Goal: Navigation & Orientation: Find specific page/section

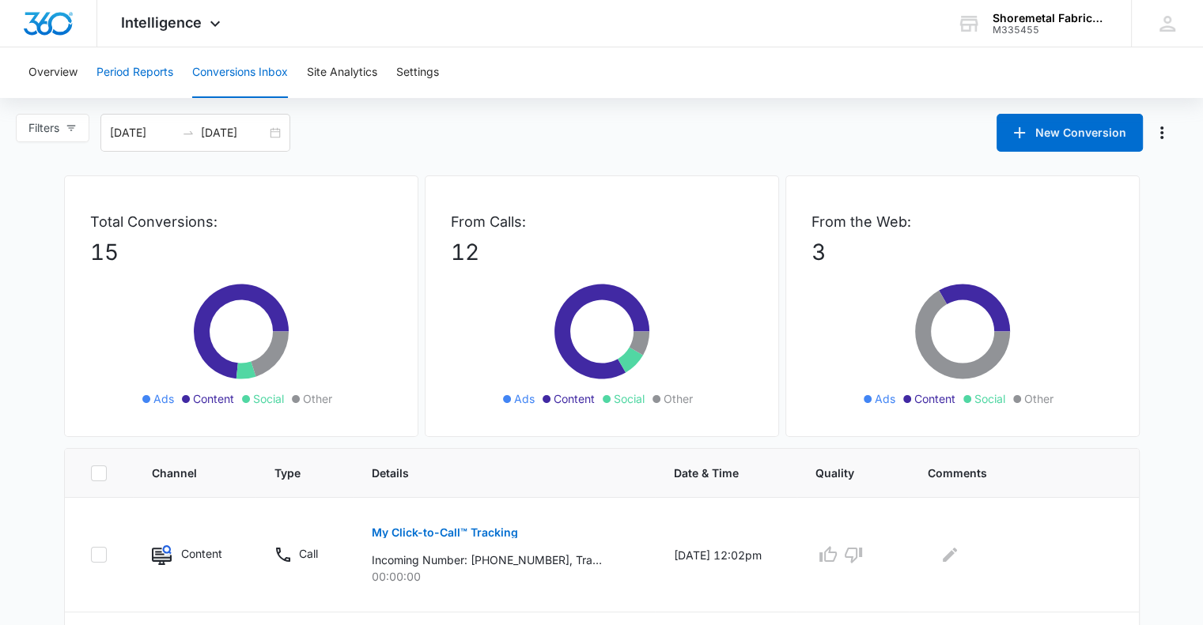
click at [173, 50] on button "Period Reports" at bounding box center [134, 72] width 77 height 51
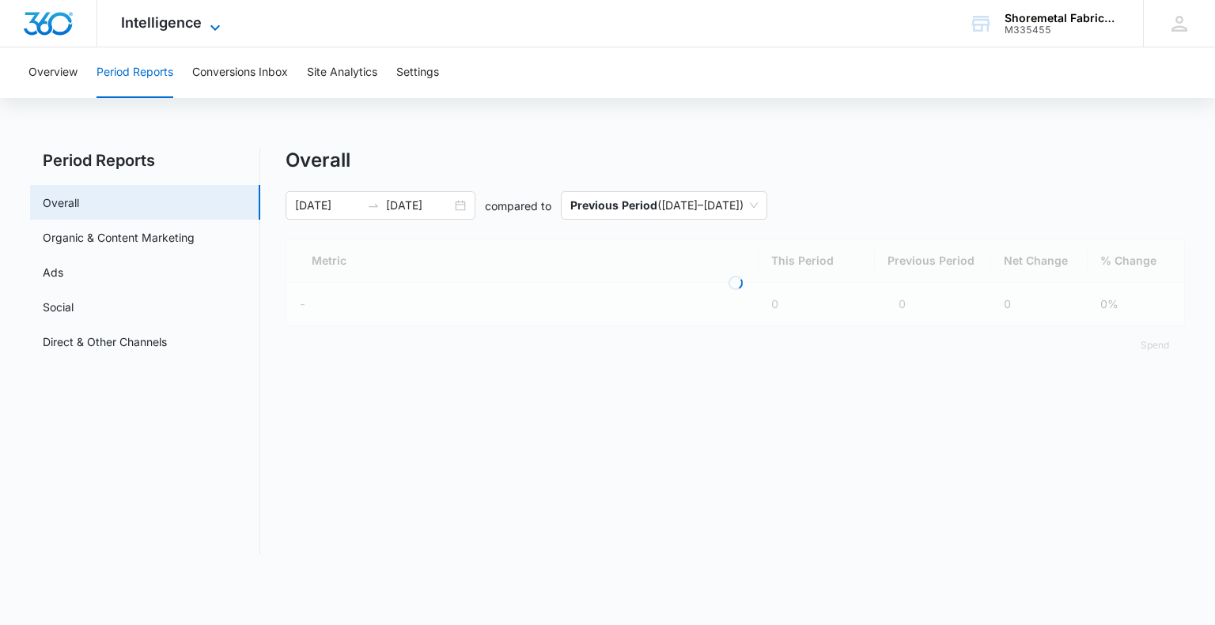
click at [196, 25] on span "Intelligence" at bounding box center [161, 22] width 81 height 17
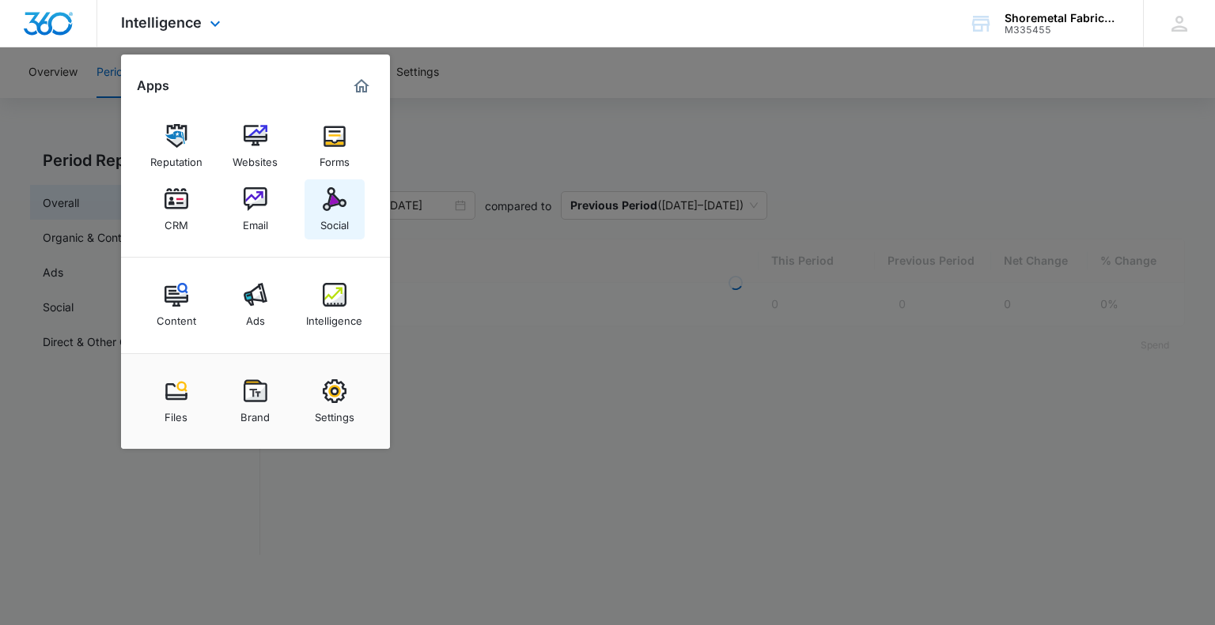
click at [332, 213] on div "Social" at bounding box center [334, 221] width 28 height 21
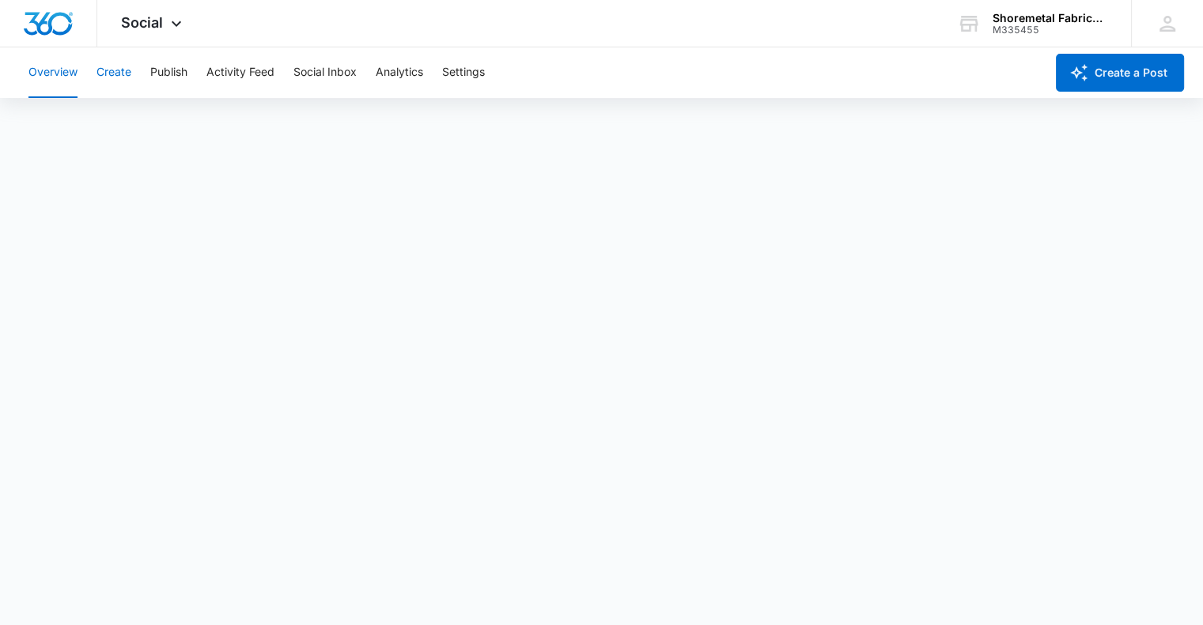
click at [123, 72] on button "Create" at bounding box center [113, 72] width 35 height 51
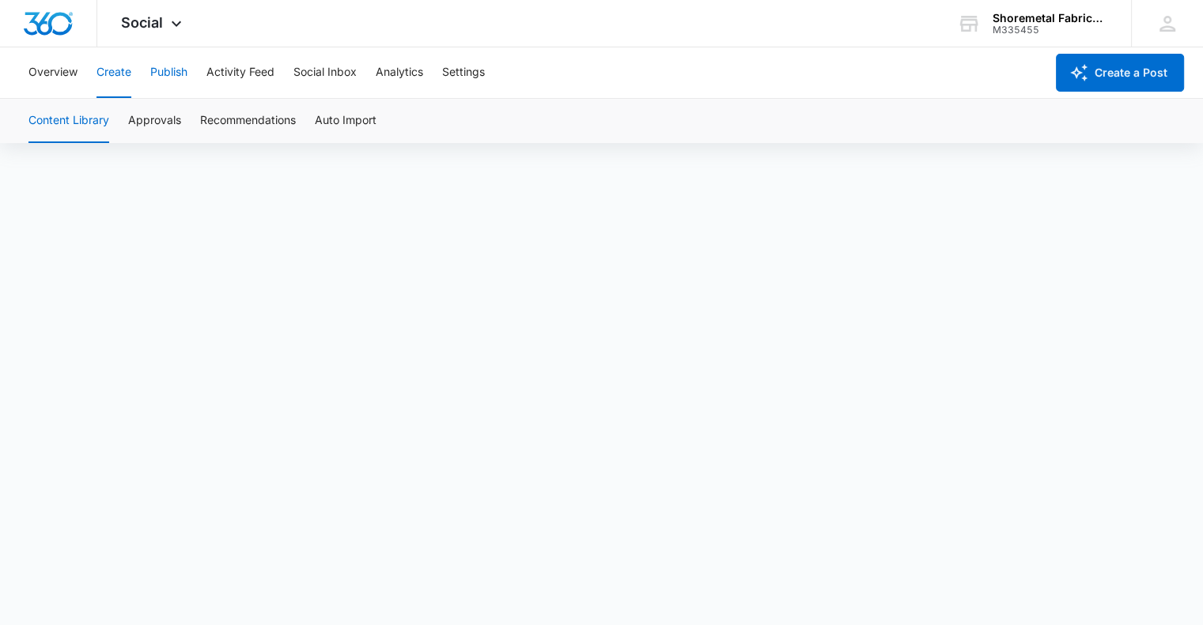
click at [162, 75] on button "Publish" at bounding box center [168, 72] width 37 height 51
click at [832, 130] on div "Calendar Schedules" at bounding box center [601, 121] width 1165 height 44
click at [734, 99] on div "Calendar Schedules" at bounding box center [601, 121] width 1165 height 44
click at [740, 94] on div "Overview Create Publish Activity Feed Social Inbox Analytics Settings" at bounding box center [532, 72] width 1026 height 51
click at [591, 79] on div "Overview Create Publish Activity Feed Social Inbox Analytics Settings" at bounding box center [532, 72] width 1026 height 51
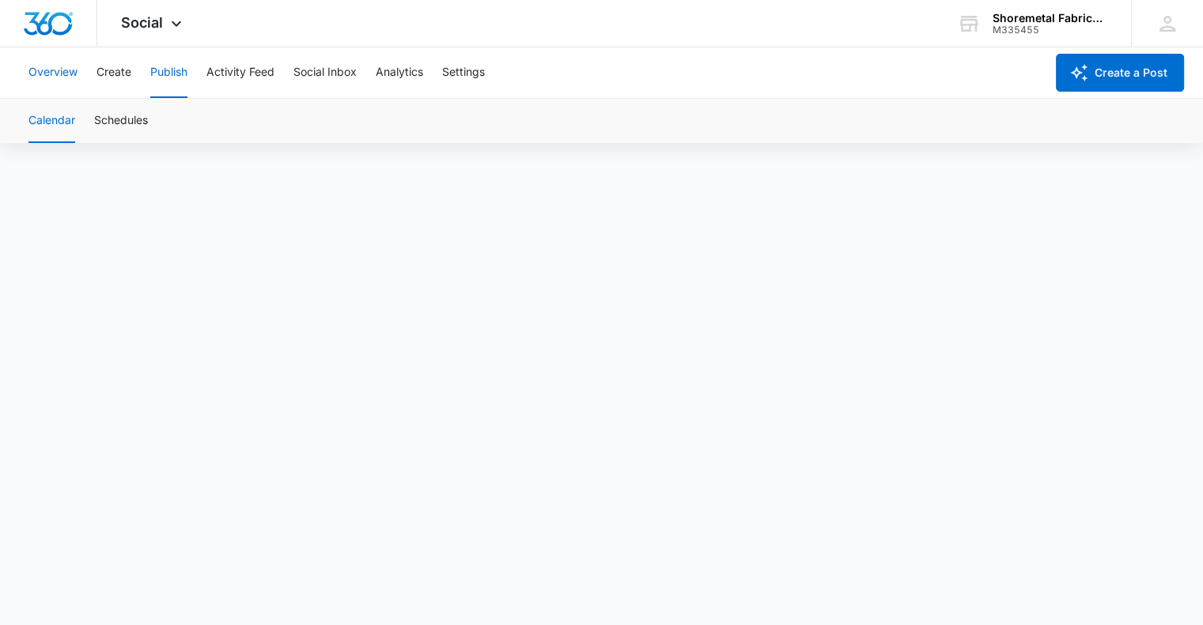
click at [57, 69] on button "Overview" at bounding box center [52, 72] width 49 height 51
click at [82, 21] on div at bounding box center [48, 23] width 97 height 47
click at [184, 20] on icon at bounding box center [176, 27] width 19 height 19
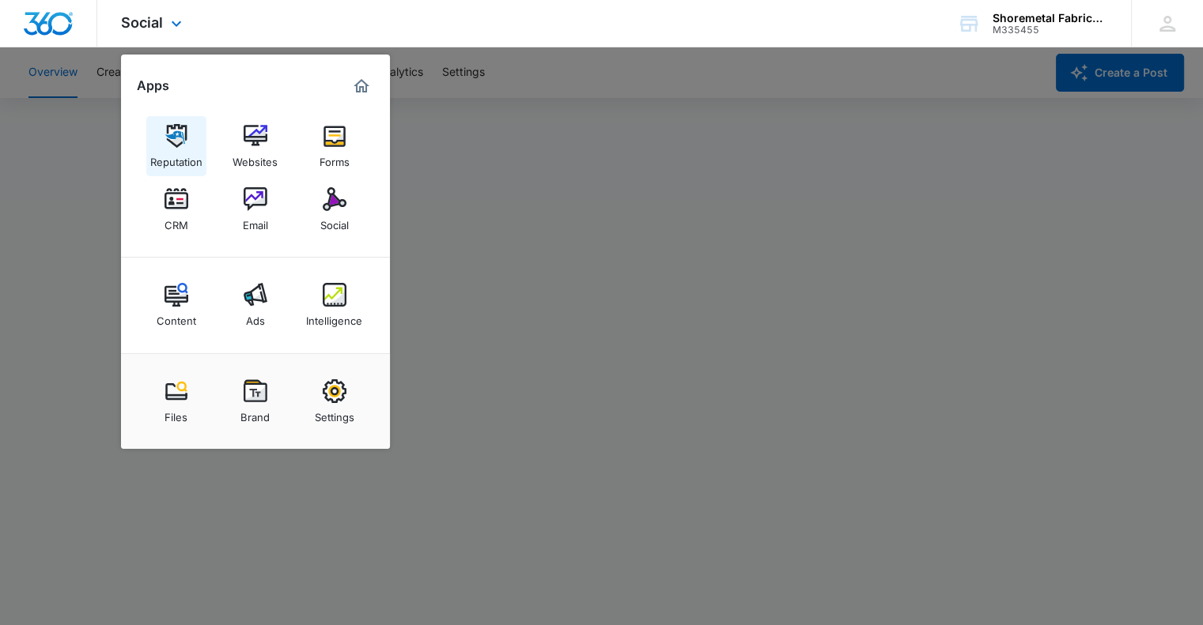
click at [181, 142] on img at bounding box center [176, 136] width 24 height 24
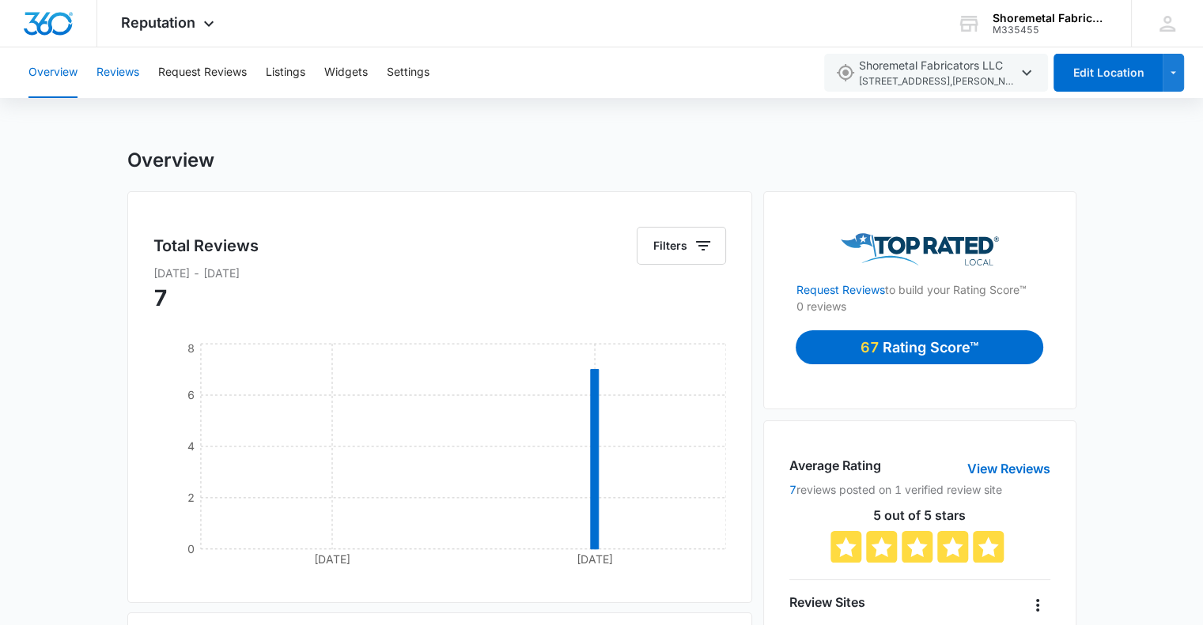
click at [117, 74] on button "Reviews" at bounding box center [117, 72] width 43 height 51
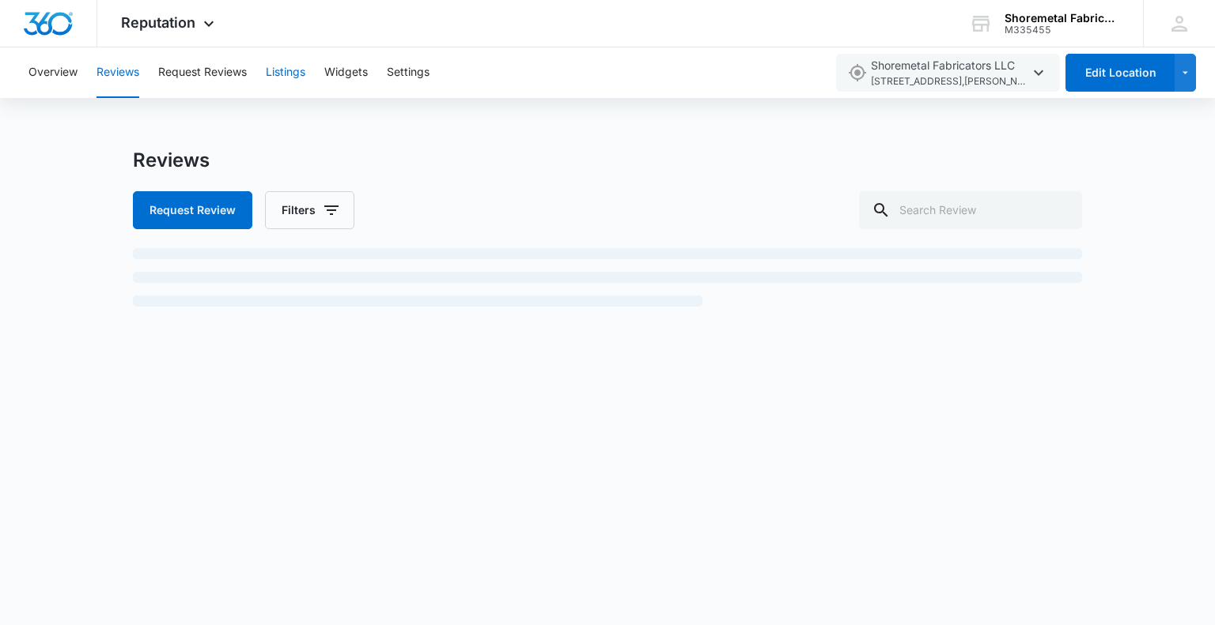
click at [282, 75] on button "Listings" at bounding box center [286, 72] width 40 height 51
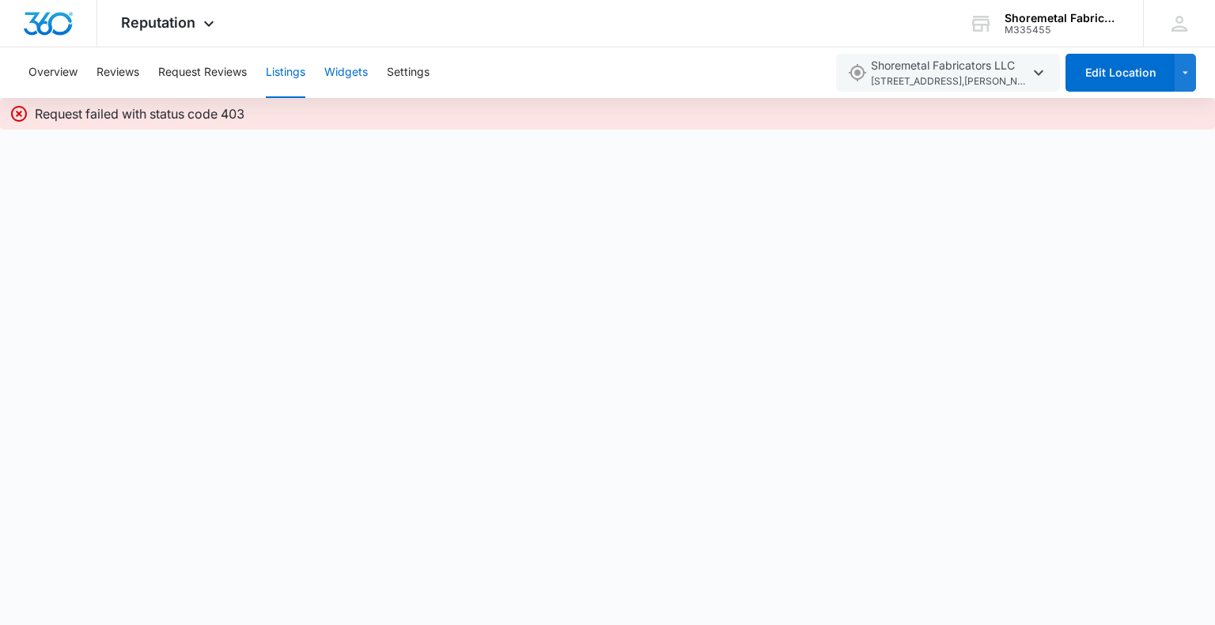
click at [331, 75] on button "Widgets" at bounding box center [345, 72] width 43 height 51
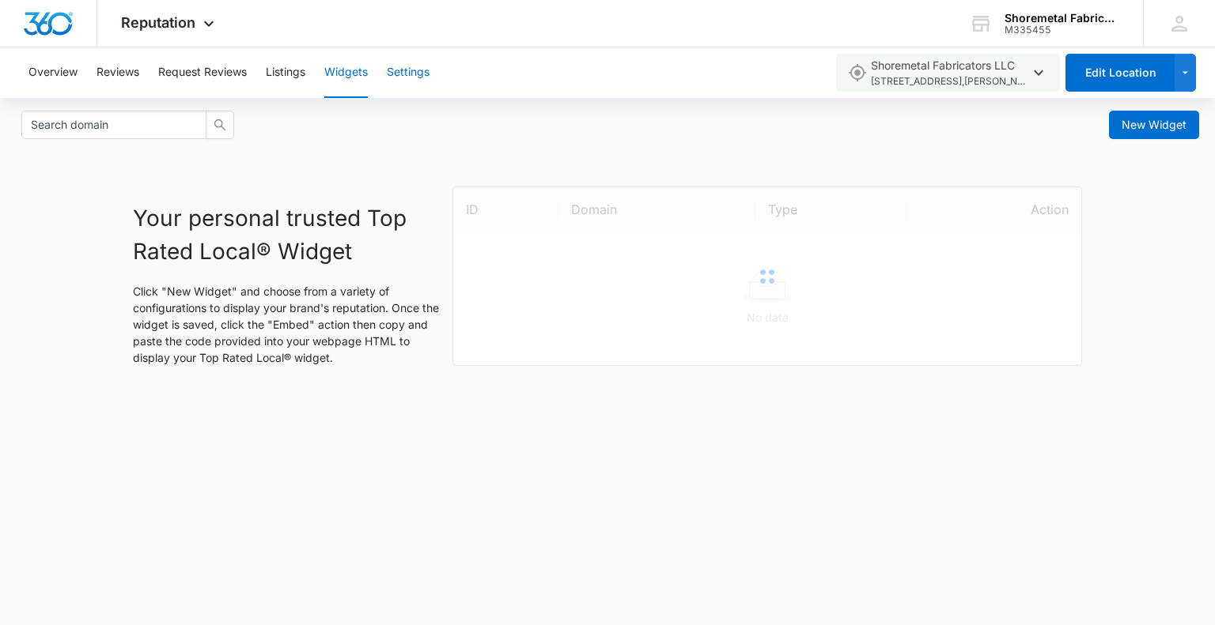
click at [419, 71] on button "Settings" at bounding box center [408, 72] width 43 height 51
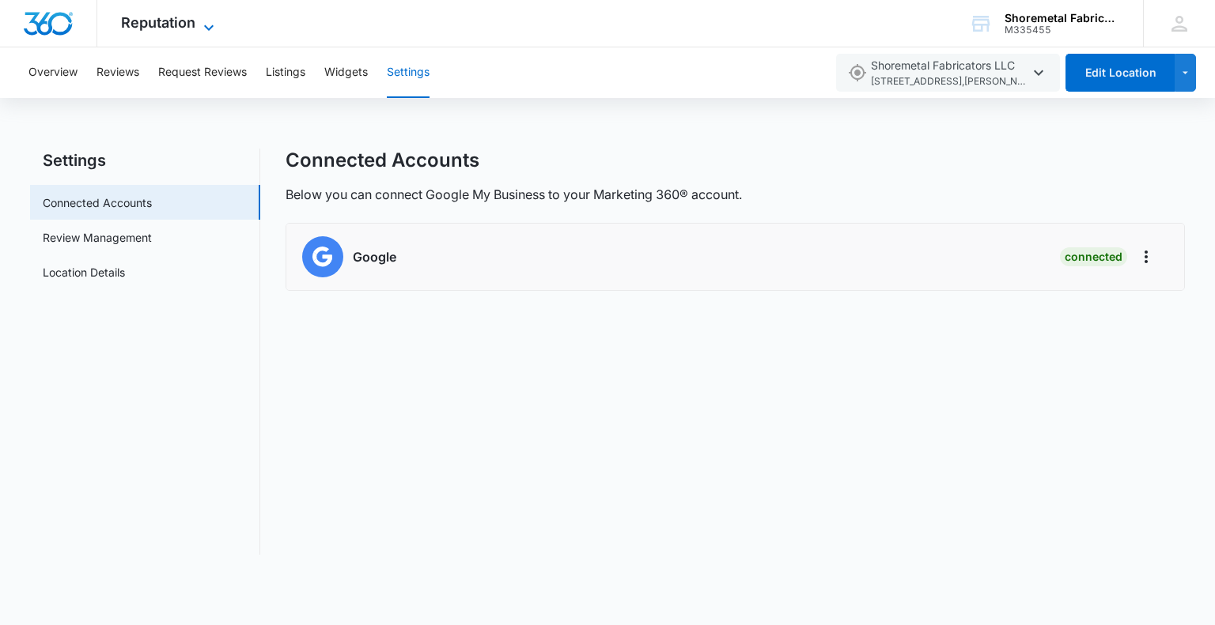
click at [170, 25] on span "Reputation" at bounding box center [158, 22] width 74 height 17
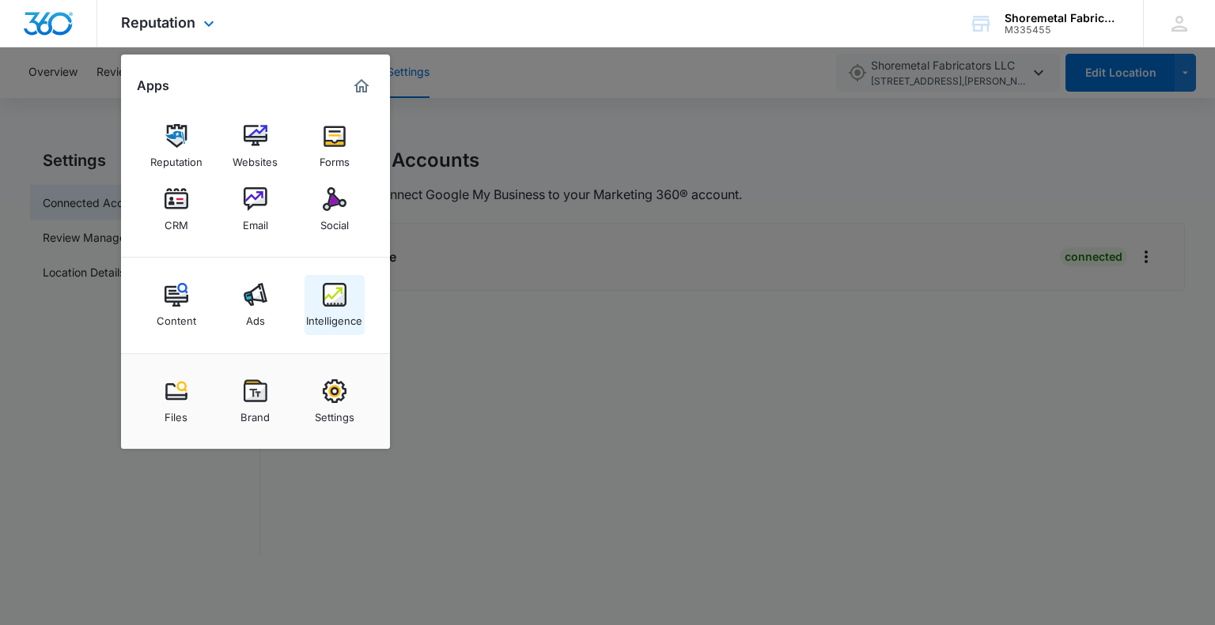
click at [338, 297] on img at bounding box center [335, 295] width 24 height 24
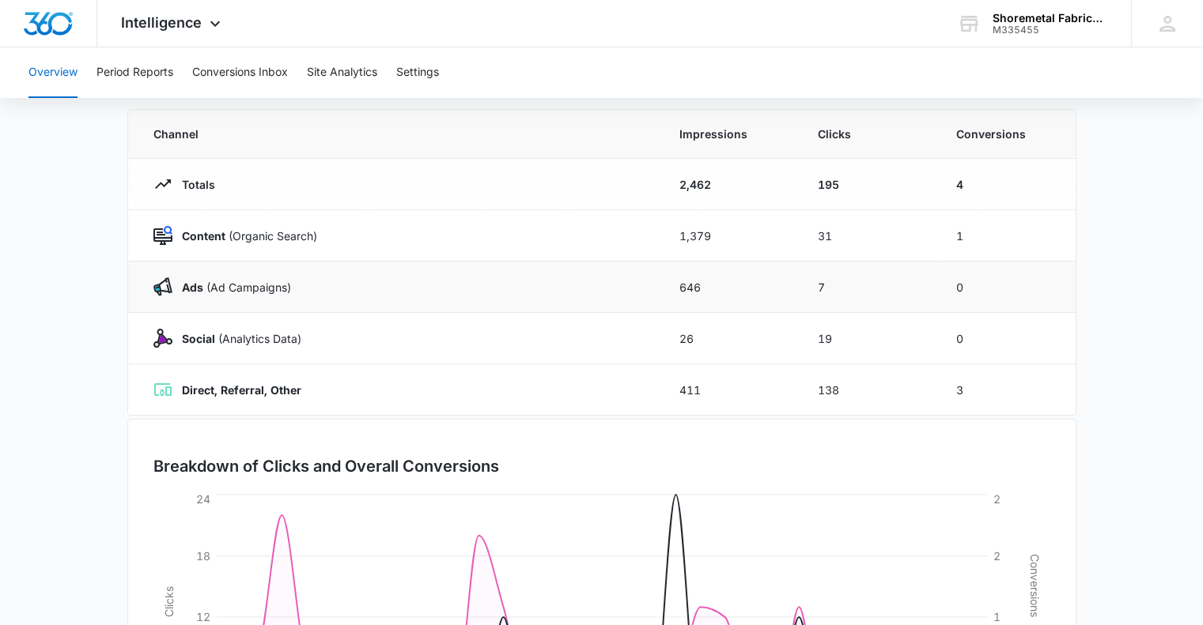
scroll to position [158, 0]
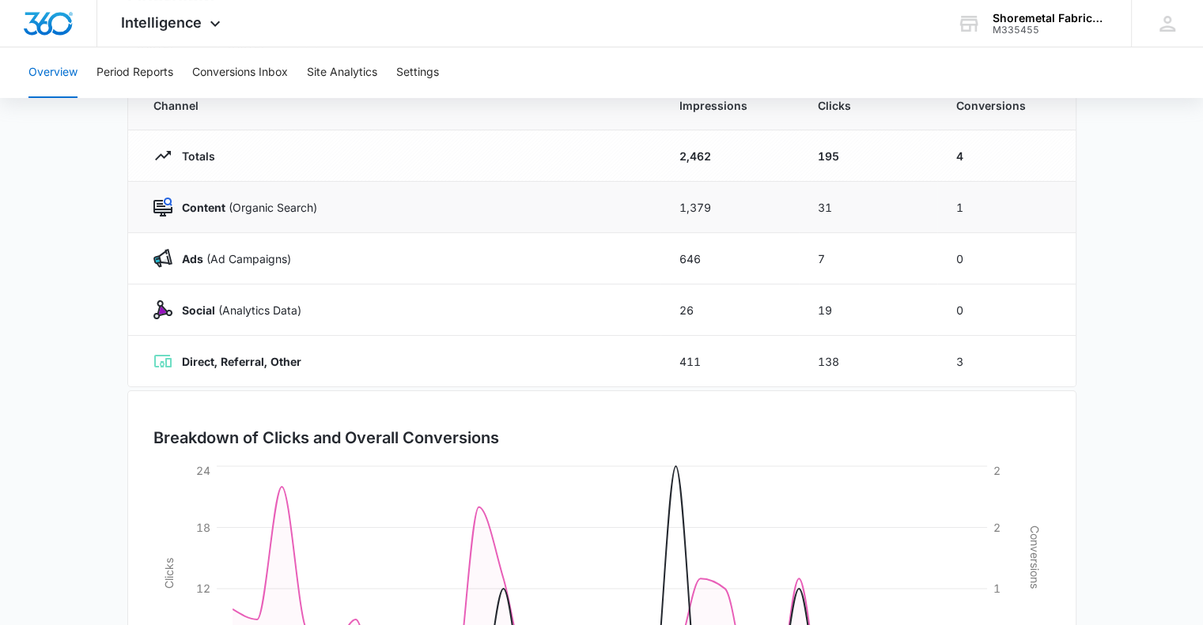
click at [259, 209] on p "Content (Organic Search)" at bounding box center [244, 207] width 145 height 17
click at [697, 202] on td "1,379" at bounding box center [729, 207] width 138 height 51
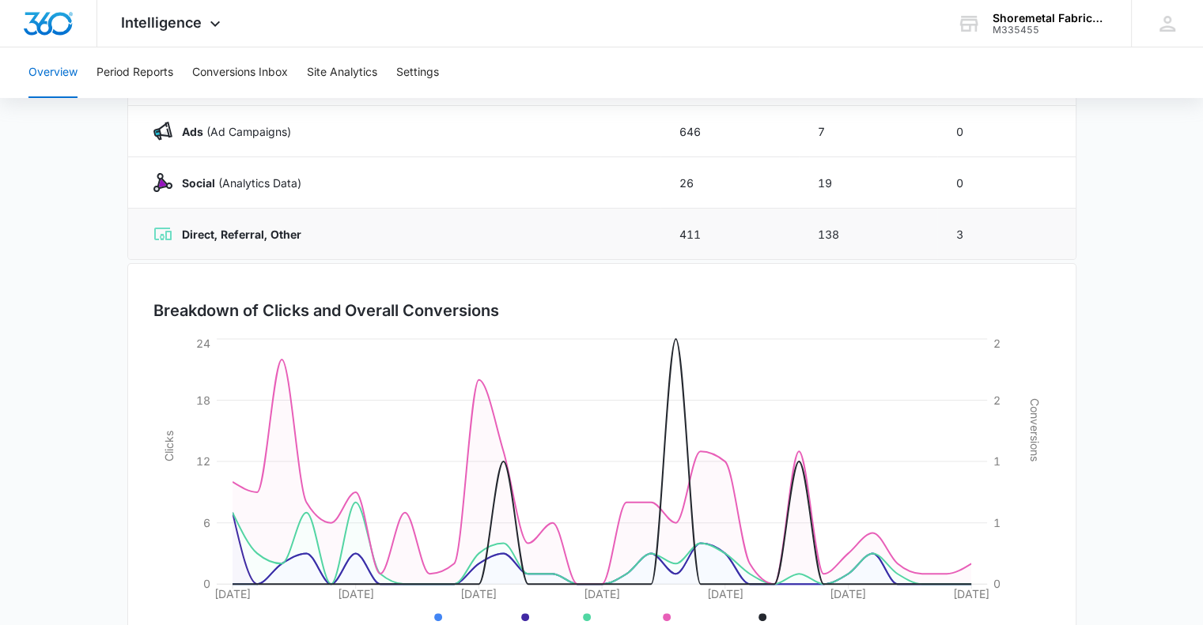
scroll to position [351, 0]
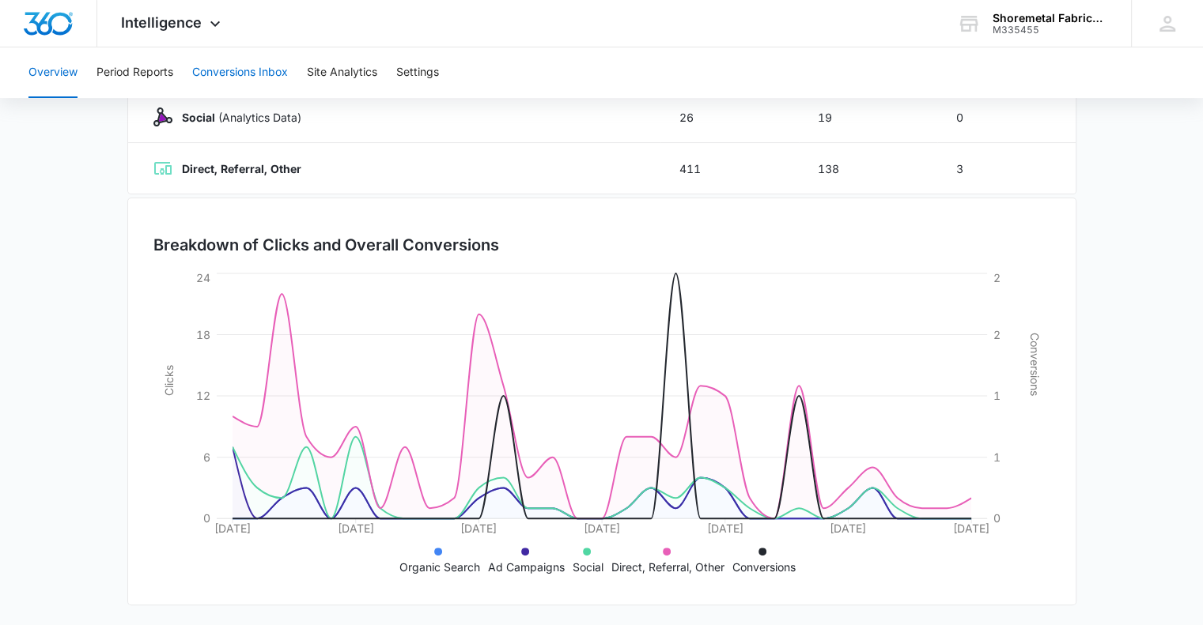
click at [218, 81] on button "Conversions Inbox" at bounding box center [240, 72] width 96 height 51
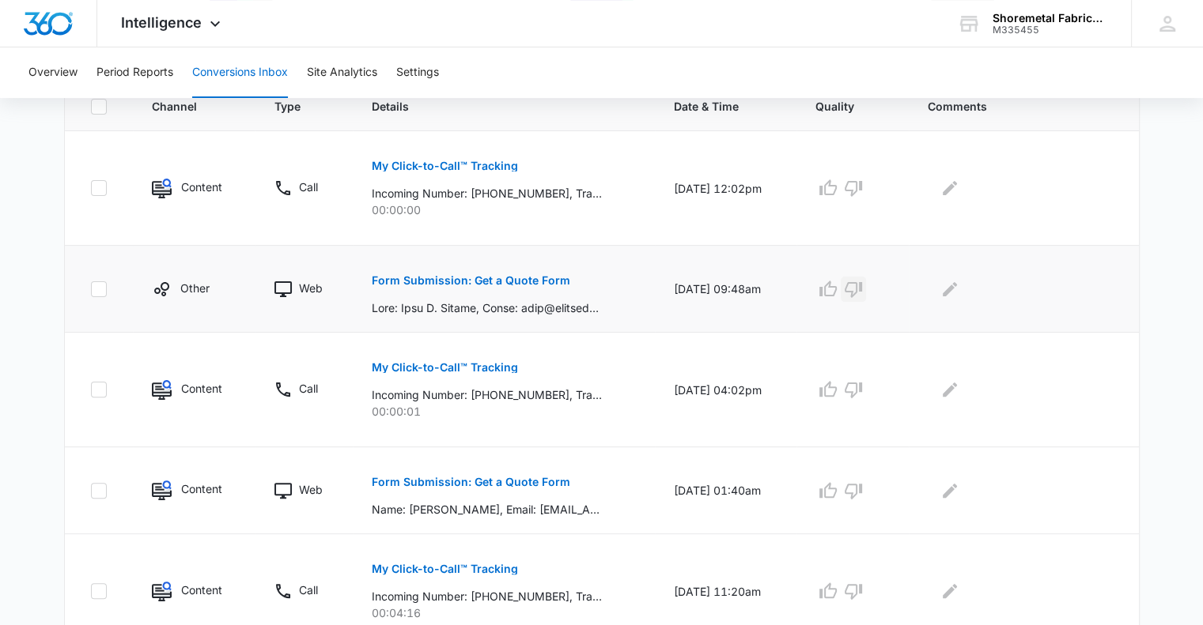
scroll to position [395, 0]
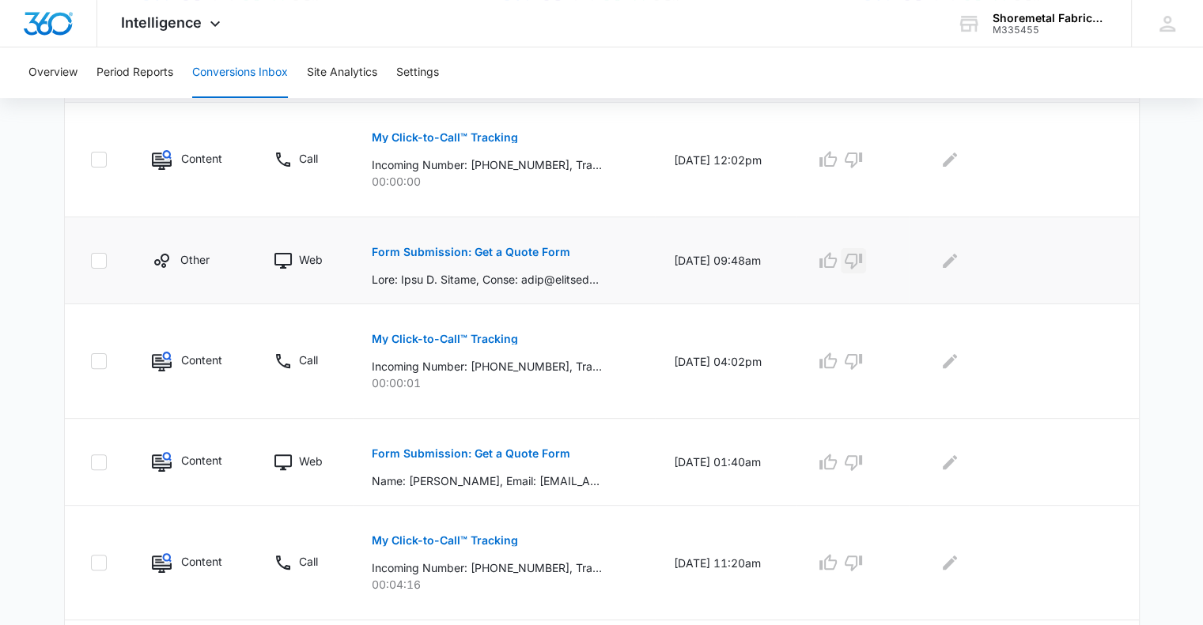
click at [862, 265] on icon "button" at bounding box center [853, 262] width 17 height 16
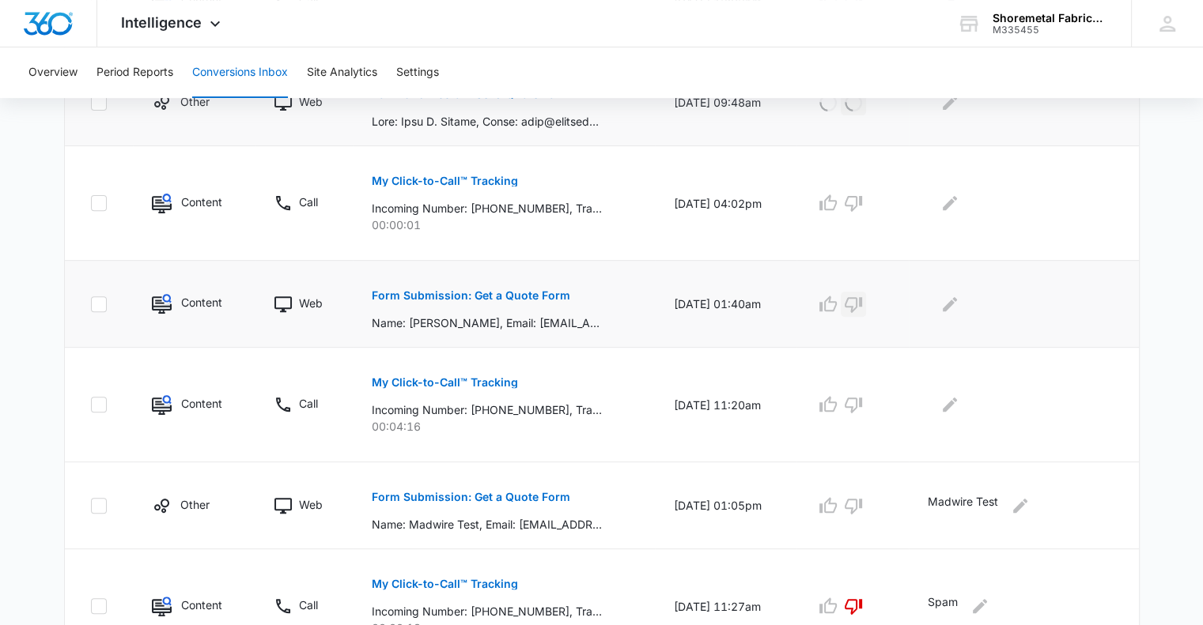
click at [863, 307] on icon "button" at bounding box center [853, 304] width 19 height 19
click at [866, 409] on button "button" at bounding box center [853, 404] width 25 height 25
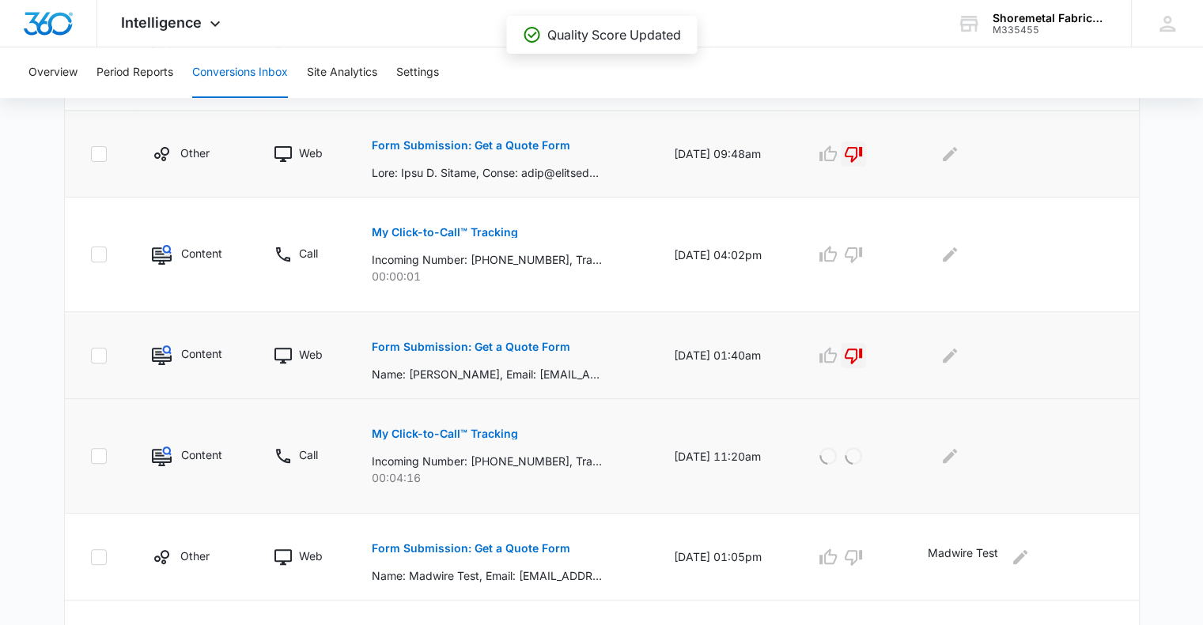
scroll to position [474, 0]
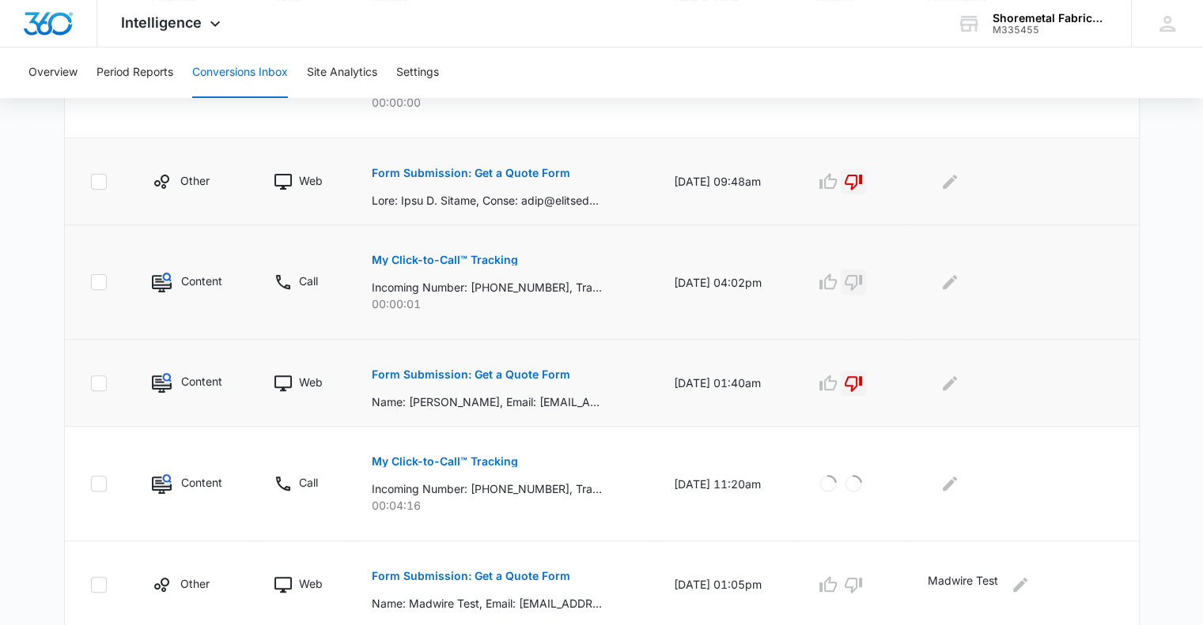
click at [862, 278] on icon "button" at bounding box center [853, 283] width 17 height 16
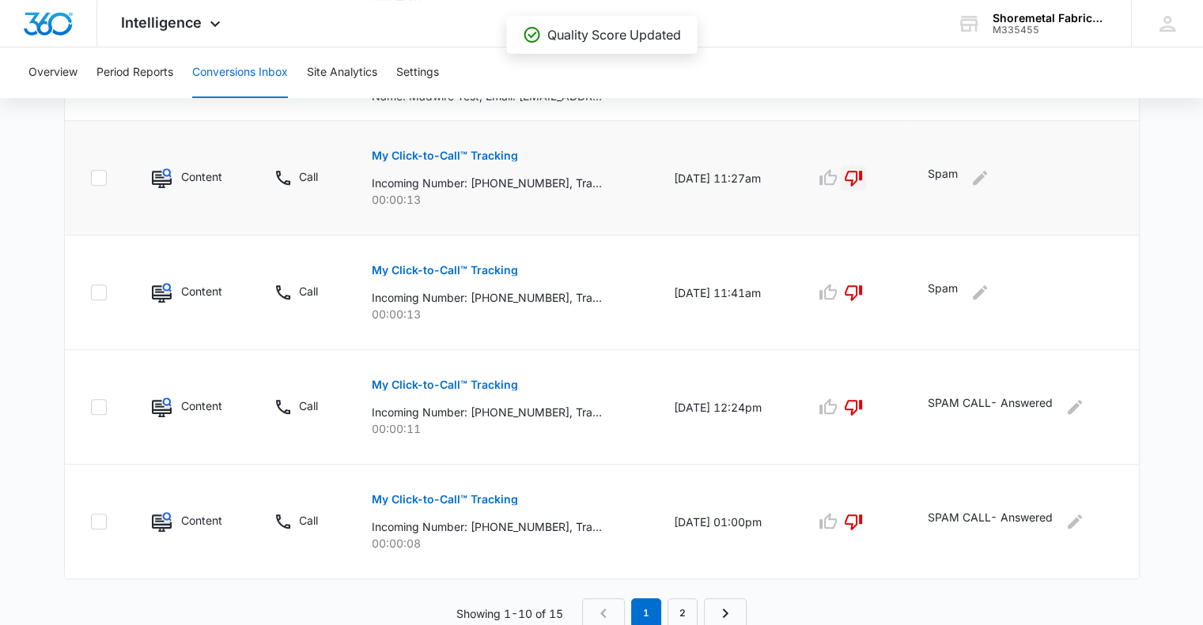
scroll to position [983, 0]
click at [692, 614] on link "2" at bounding box center [682, 613] width 30 height 30
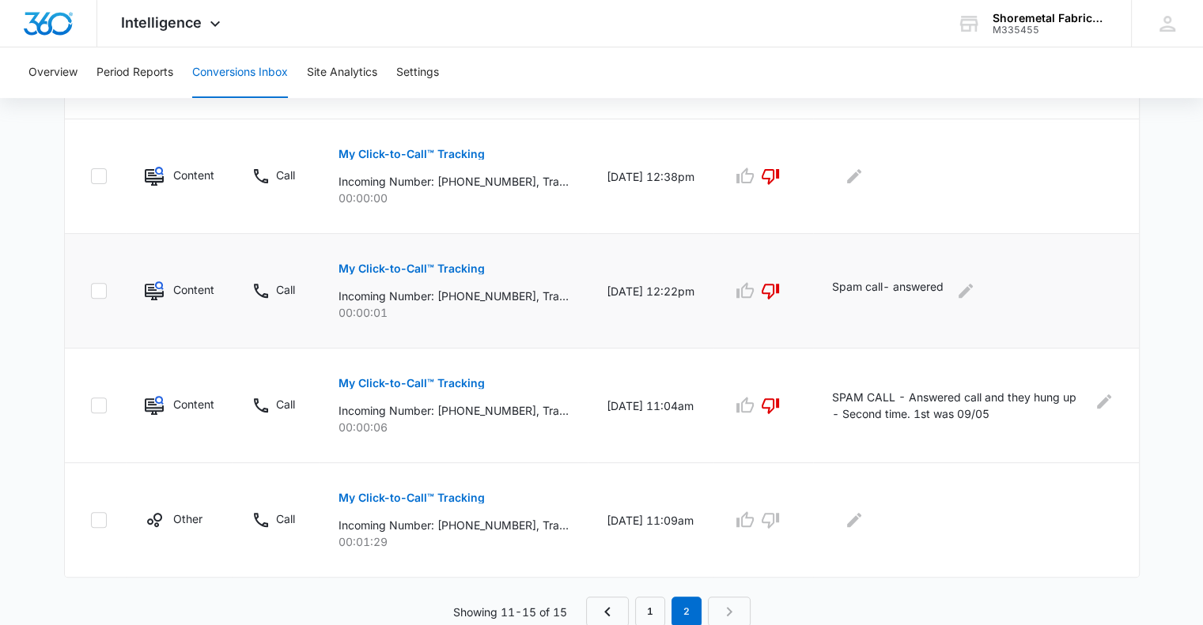
scroll to position [335, 0]
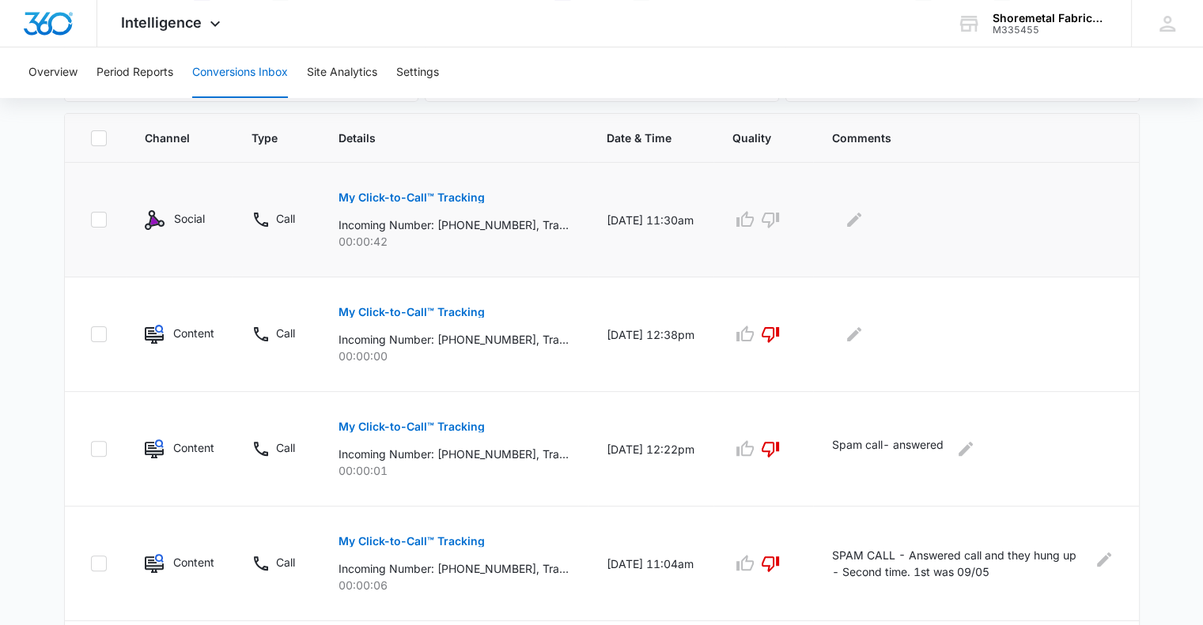
click at [365, 198] on p "My Click-to-Call™ Tracking" at bounding box center [411, 197] width 146 height 11
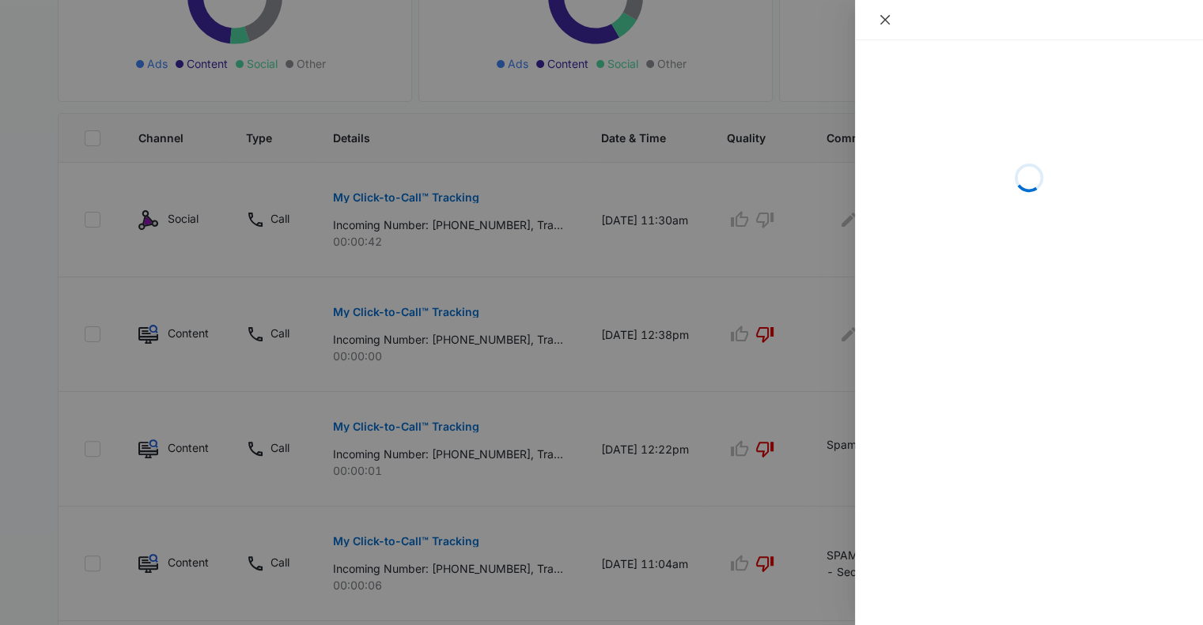
click at [885, 21] on icon "close" at bounding box center [885, 19] width 13 height 13
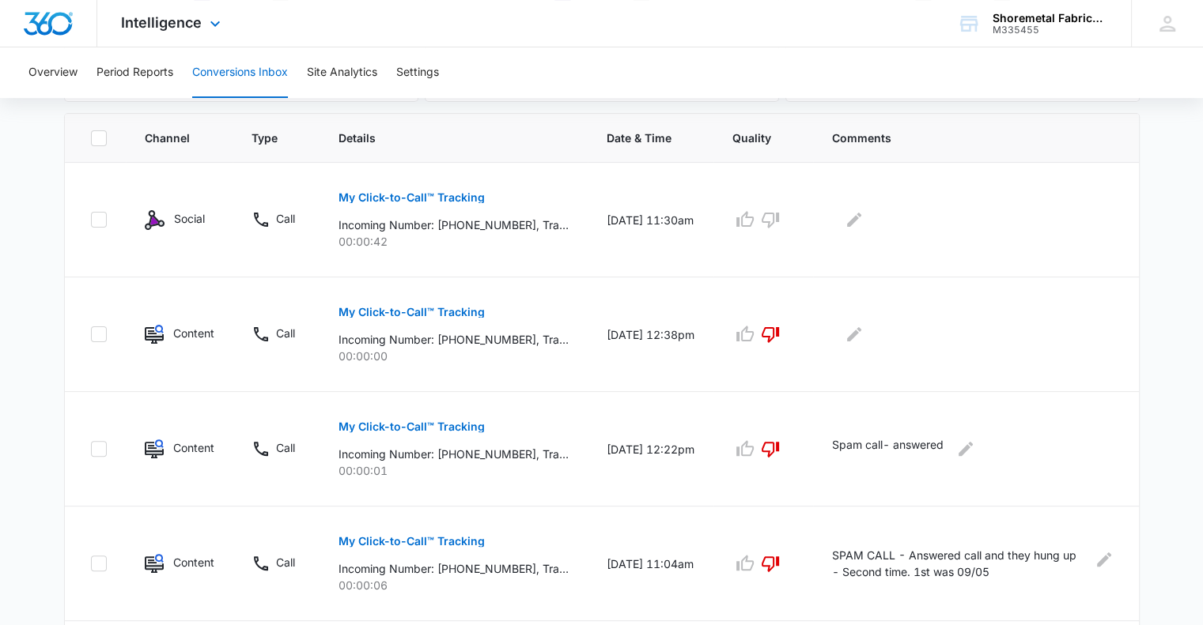
click at [528, 30] on div "Intelligence Apps Reputation Websites Forms CRM Email Social Content Ads Intell…" at bounding box center [601, 23] width 1203 height 47
